Goal: Information Seeking & Learning: Find specific fact

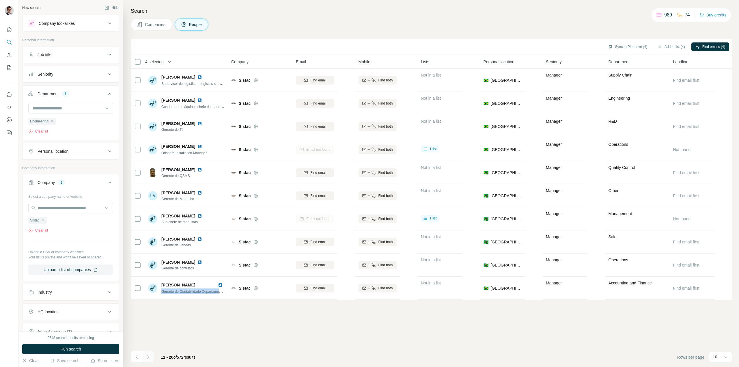
click at [149, 356] on icon "Navigate to next page" at bounding box center [148, 356] width 6 height 6
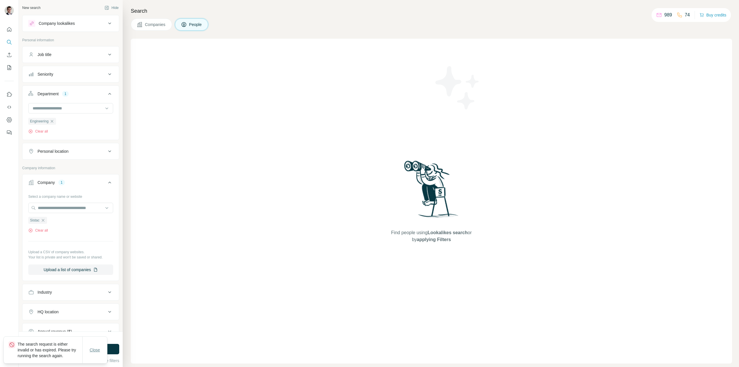
click at [100, 347] on span "Close" at bounding box center [95, 350] width 10 height 6
click at [94, 351] on button "Run search" at bounding box center [70, 349] width 97 height 10
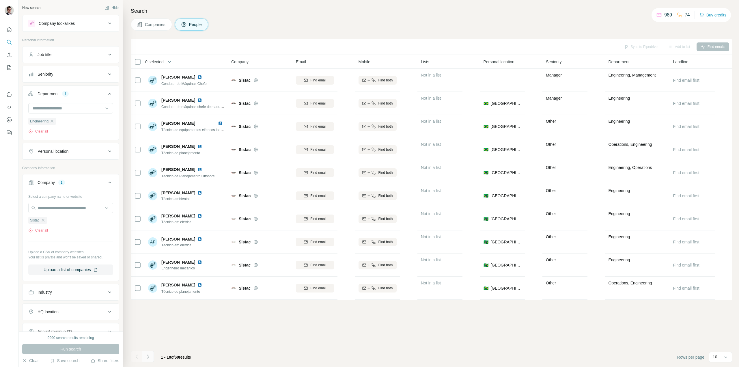
click at [151, 354] on icon "Navigate to next page" at bounding box center [148, 356] width 6 height 6
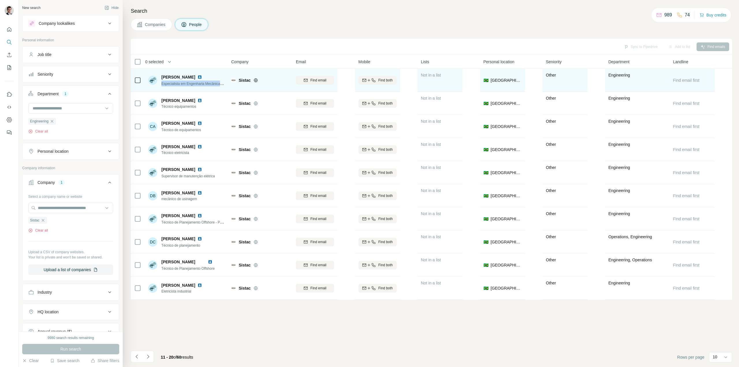
drag, startPoint x: 161, startPoint y: 84, endPoint x: 226, endPoint y: 84, distance: 65.5
click at [226, 84] on td "Arthur Nascimento Especialista em Engenharia Mecânica Pleno" at bounding box center [187, 80] width 84 height 23
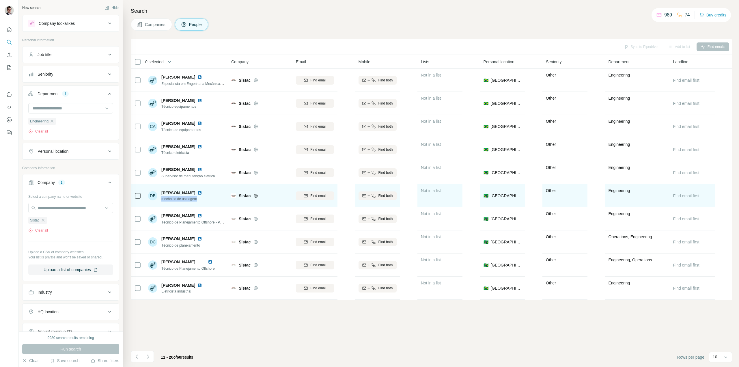
drag, startPoint x: 201, startPoint y: 199, endPoint x: 162, endPoint y: 199, distance: 39.5
click at [162, 199] on span "mecânico de usinagem" at bounding box center [182, 198] width 43 height 5
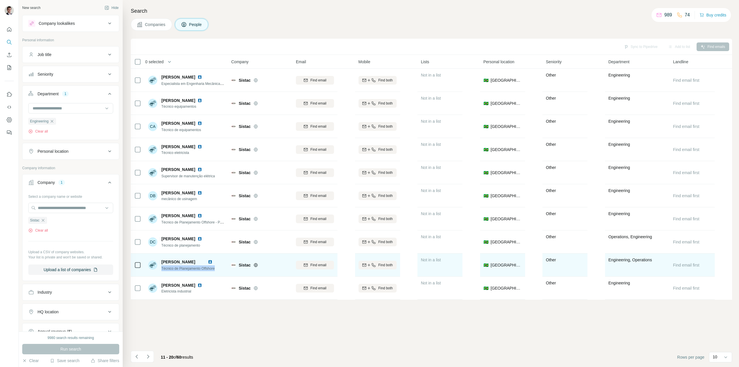
drag, startPoint x: 218, startPoint y: 269, endPoint x: 160, endPoint y: 267, distance: 58.9
click at [160, 267] on div "Douglas Rodrigues Rosa Técnico de Planejamento Offshore" at bounding box center [186, 265] width 77 height 16
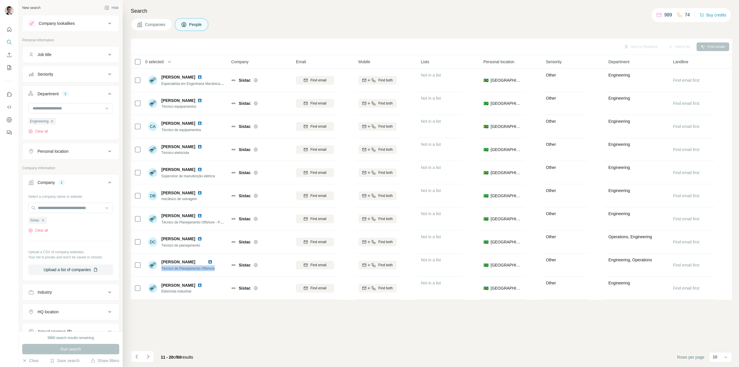
click at [150, 354] on icon "Navigate to next page" at bounding box center [148, 356] width 6 height 6
click at [149, 357] on icon "Navigate to next page" at bounding box center [148, 356] width 6 height 6
click at [149, 359] on icon "Navigate to next page" at bounding box center [148, 356] width 6 height 6
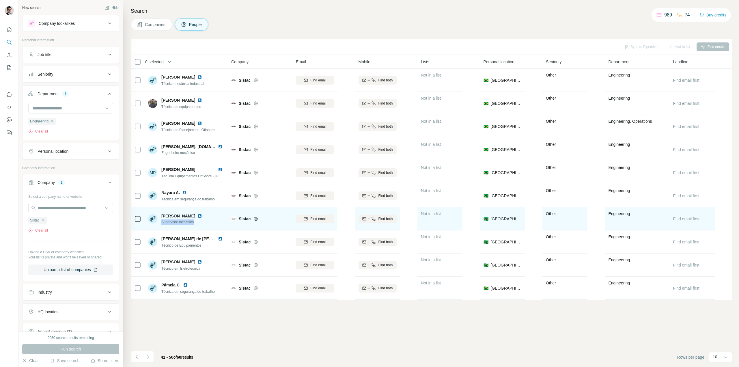
drag, startPoint x: 180, startPoint y: 221, endPoint x: 159, endPoint y: 225, distance: 21.1
click at [159, 225] on div "Neilton Porto Supervisor mecânico" at bounding box center [186, 219] width 77 height 16
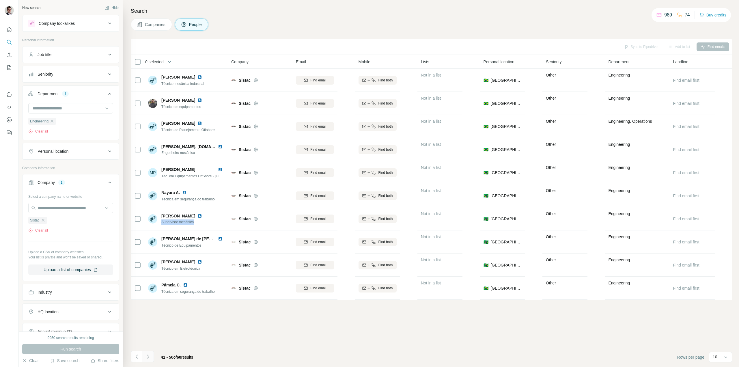
click at [147, 358] on icon "Navigate to next page" at bounding box center [148, 356] width 2 height 4
click at [148, 357] on div at bounding box center [148, 357] width 12 height 12
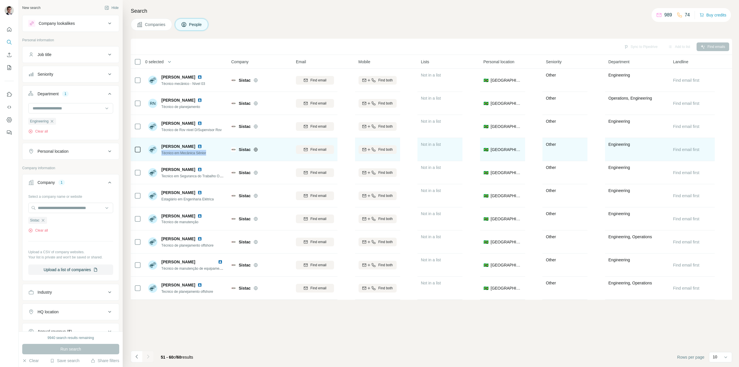
drag, startPoint x: 213, startPoint y: 154, endPoint x: 159, endPoint y: 154, distance: 53.4
click at [159, 154] on div "Thiago Abreu Vieira Técnico em Mecânica Sênior" at bounding box center [186, 149] width 77 height 16
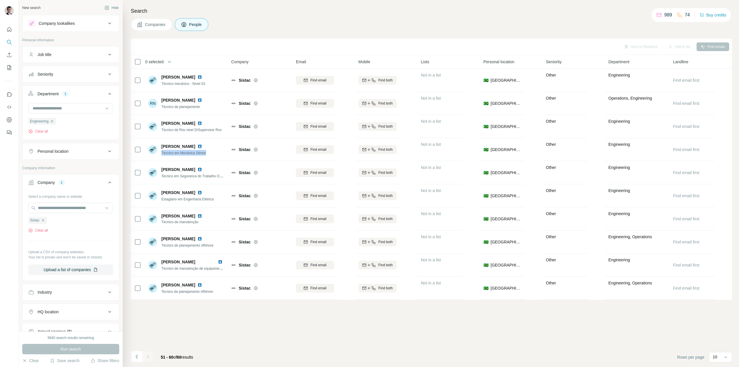
click at [94, 77] on button "Seniority" at bounding box center [71, 74] width 96 height 14
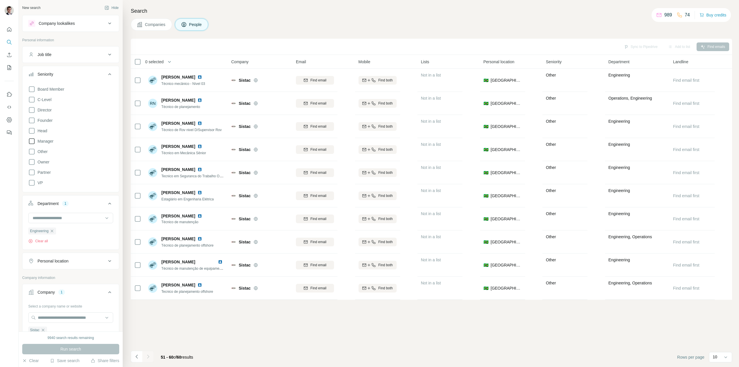
click at [31, 141] on icon at bounding box center [31, 141] width 7 height 7
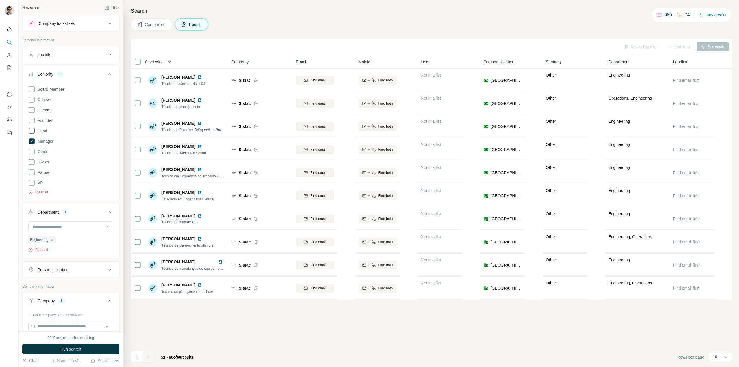
click at [30, 131] on icon at bounding box center [31, 130] width 7 height 7
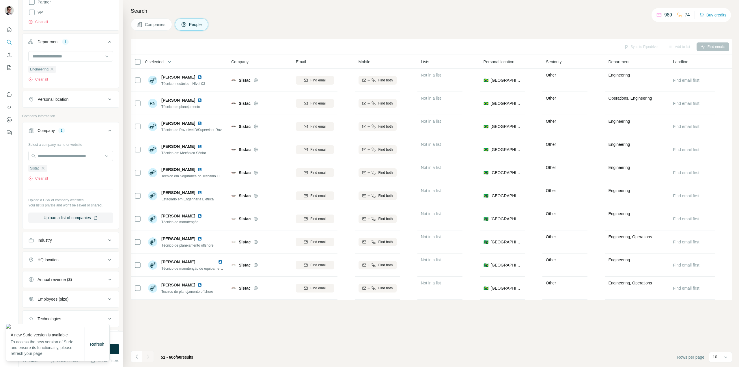
scroll to position [244, 0]
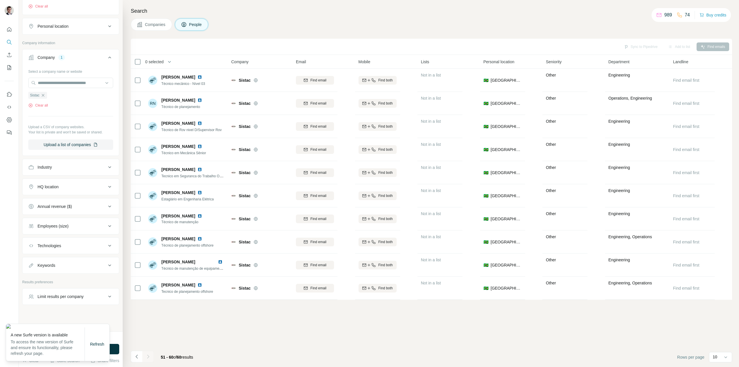
click at [115, 300] on div "New search Hide Company lookalikes Personal information Job title Seniority 2 B…" at bounding box center [71, 165] width 104 height 331
drag, startPoint x: 116, startPoint y: 322, endPoint x: 114, endPoint y: 330, distance: 7.7
click at [116, 323] on div "New search Hide Company lookalikes Personal information Job title Seniority 2 B…" at bounding box center [71, 165] width 104 height 331
click at [39, 324] on img at bounding box center [57, 326] width 103 height 5
click at [91, 346] on span "Refresh" at bounding box center [97, 344] width 14 height 5
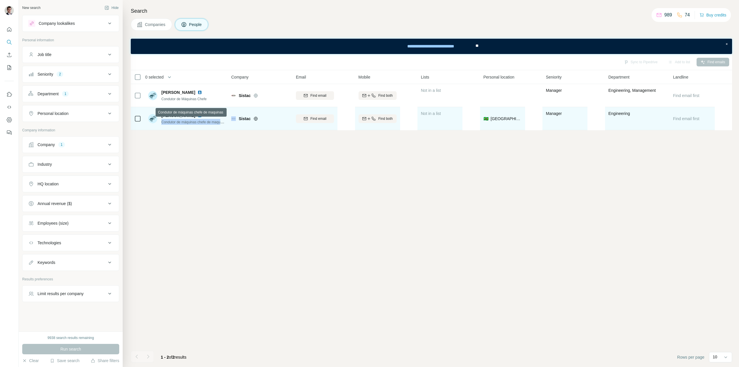
drag, startPoint x: 162, startPoint y: 123, endPoint x: 231, endPoint y: 122, distance: 68.7
click at [0, 0] on tr "[PERSON_NAME] Condutor de máquinas chefe de maquinas Sistac Find email Find bot…" at bounding box center [0, 0] width 0 height 0
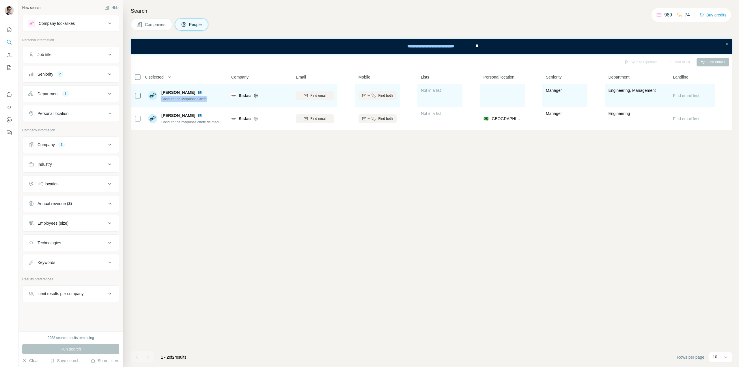
drag, startPoint x: 160, startPoint y: 98, endPoint x: 227, endPoint y: 101, distance: 66.2
click at [227, 101] on td "[PERSON_NAME] Condutor de Máquinas Chefe" at bounding box center [187, 95] width 84 height 23
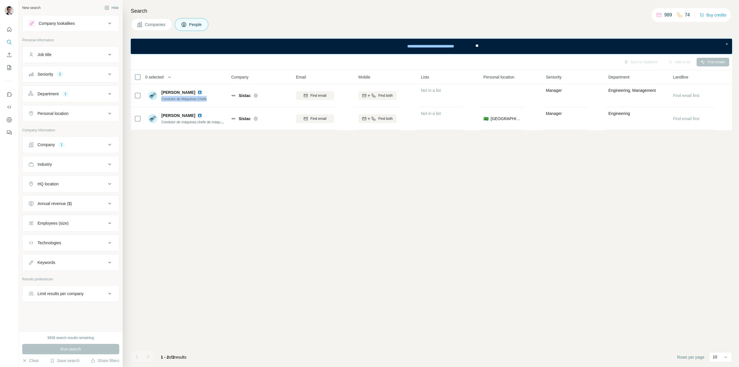
click at [105, 74] on div "Seniority 2" at bounding box center [67, 74] width 78 height 6
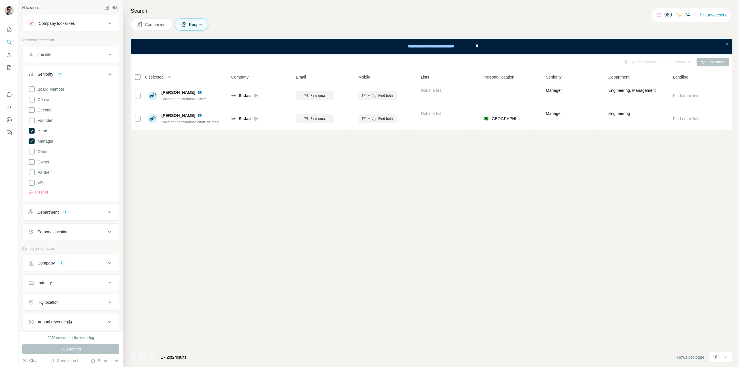
click at [176, 214] on div "Sync to Pipedrive Add to list Find emails 0 selected People Company Email Mobil…" at bounding box center [431, 210] width 601 height 313
click at [285, 288] on div "Sync to Pipedrive Add to list Find emails 0 selected People Company Email Mobil…" at bounding box center [431, 210] width 601 height 313
click at [96, 212] on div "Department 1" at bounding box center [67, 212] width 78 height 6
click at [50, 240] on div "Engineering" at bounding box center [42, 239] width 28 height 7
click at [54, 240] on icon "button" at bounding box center [52, 239] width 5 height 5
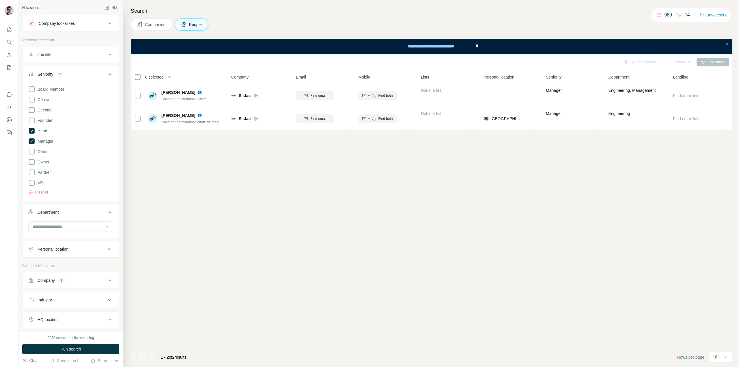
click at [64, 351] on span "Run search" at bounding box center [70, 349] width 21 height 6
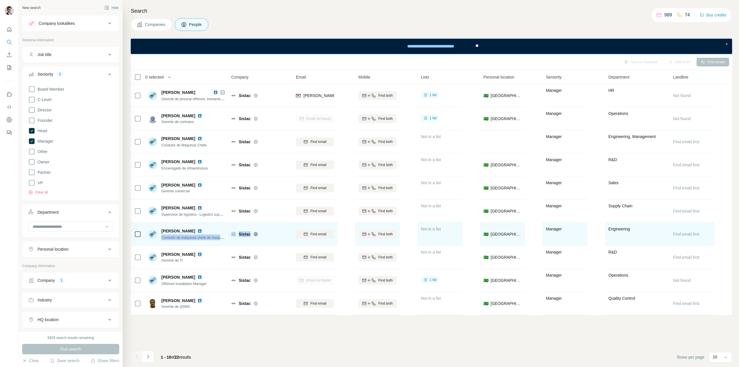
drag, startPoint x: 162, startPoint y: 237, endPoint x: 250, endPoint y: 237, distance: 87.7
click at [0, 0] on tr "[PERSON_NAME] Condutor de máquinas chefe de maquinas Sistac Find email Find bot…" at bounding box center [0, 0] width 0 height 0
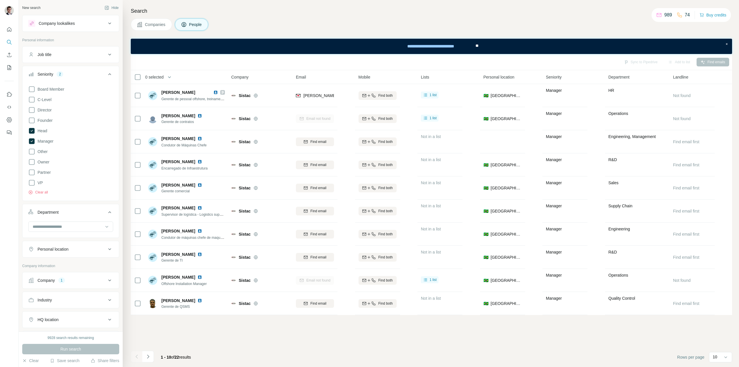
drag, startPoint x: 533, startPoint y: 117, endPoint x: 349, endPoint y: 93, distance: 185.0
click at [517, 115] on table "0 selected People Company Email Mobile Lists Personal location Seniority Depart…" at bounding box center [431, 192] width 601 height 245
click at [211, 362] on div "Sync to Pipedrive Add to list Find emails 0 selected People Company Email Mobil…" at bounding box center [431, 210] width 601 height 313
